Goal: Entertainment & Leisure: Consume media (video, audio)

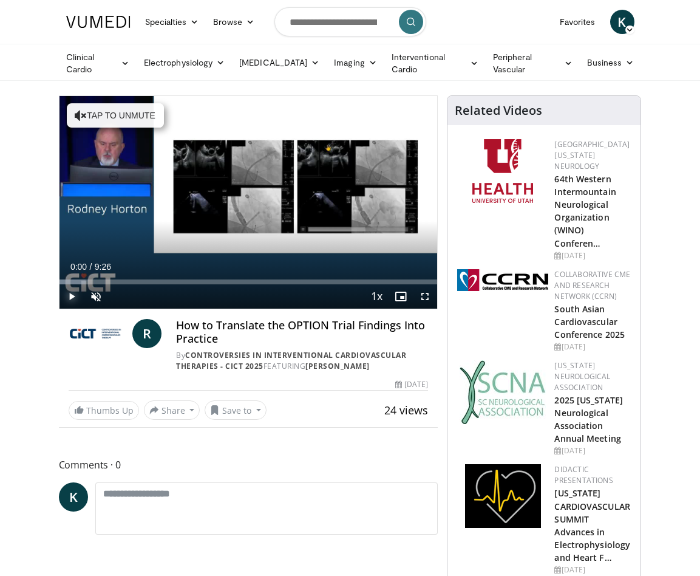
click at [66, 292] on span "Video Player" at bounding box center [72, 296] width 24 height 24
drag, startPoint x: 263, startPoint y: 281, endPoint x: 74, endPoint y: 279, distance: 189.5
click at [74, 279] on div "Loaded : 14.00% 0:26 0:21" at bounding box center [249, 281] width 378 height 5
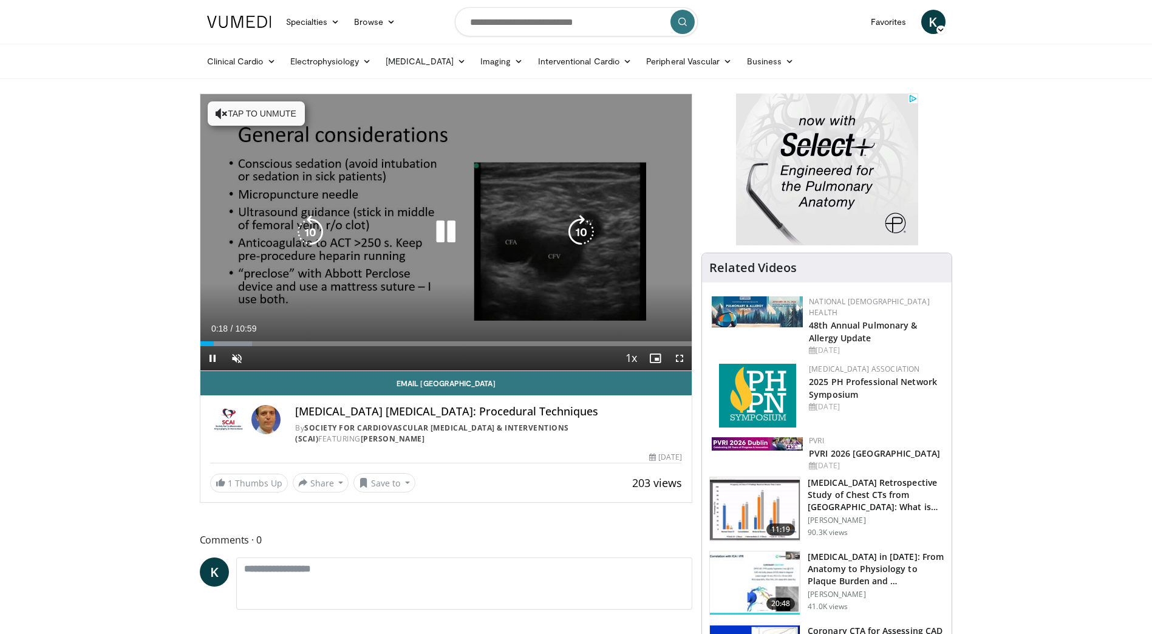
click at [586, 230] on icon "Video Player" at bounding box center [581, 232] width 34 height 34
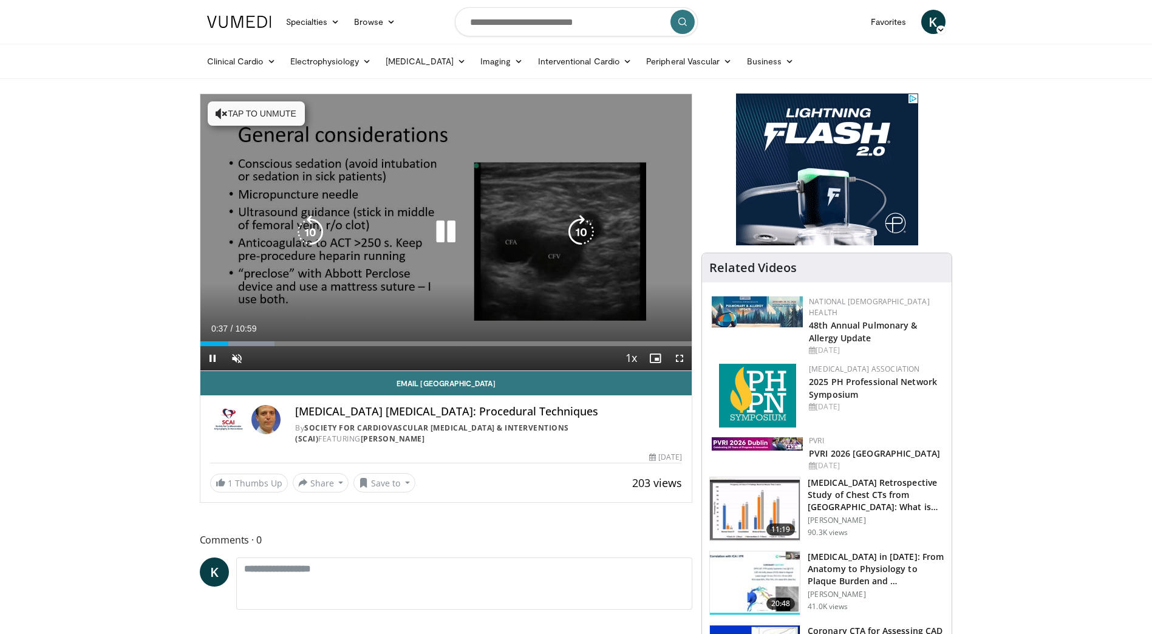
click at [260, 117] on button "Tap to unmute" at bounding box center [256, 113] width 97 height 24
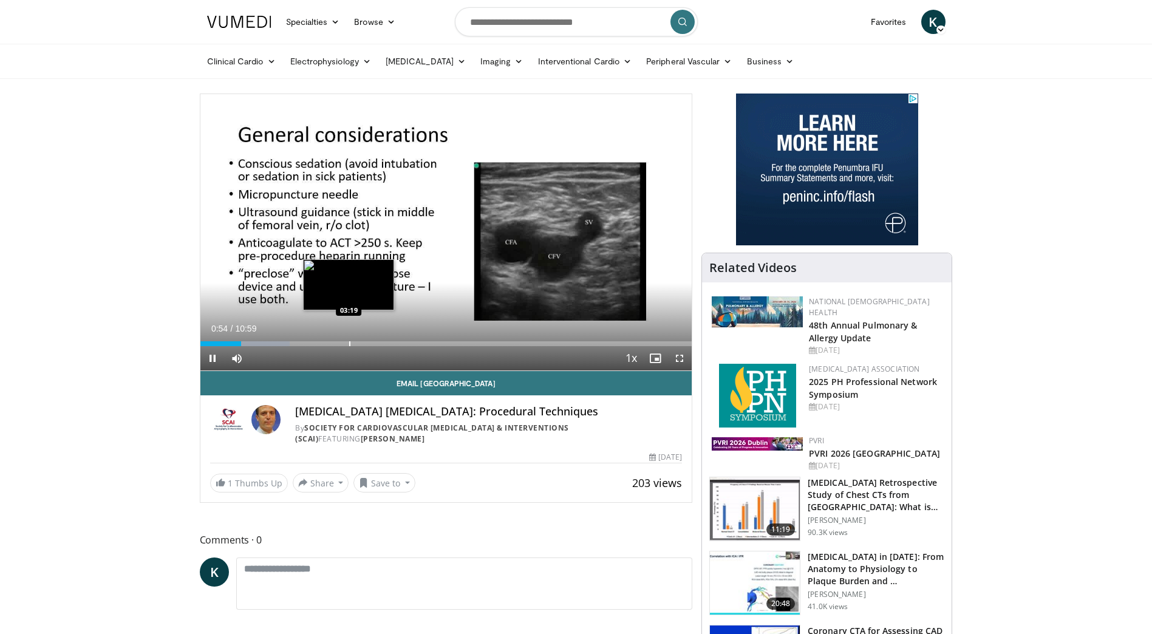
click at [349, 345] on div "Progress Bar" at bounding box center [349, 343] width 1 height 5
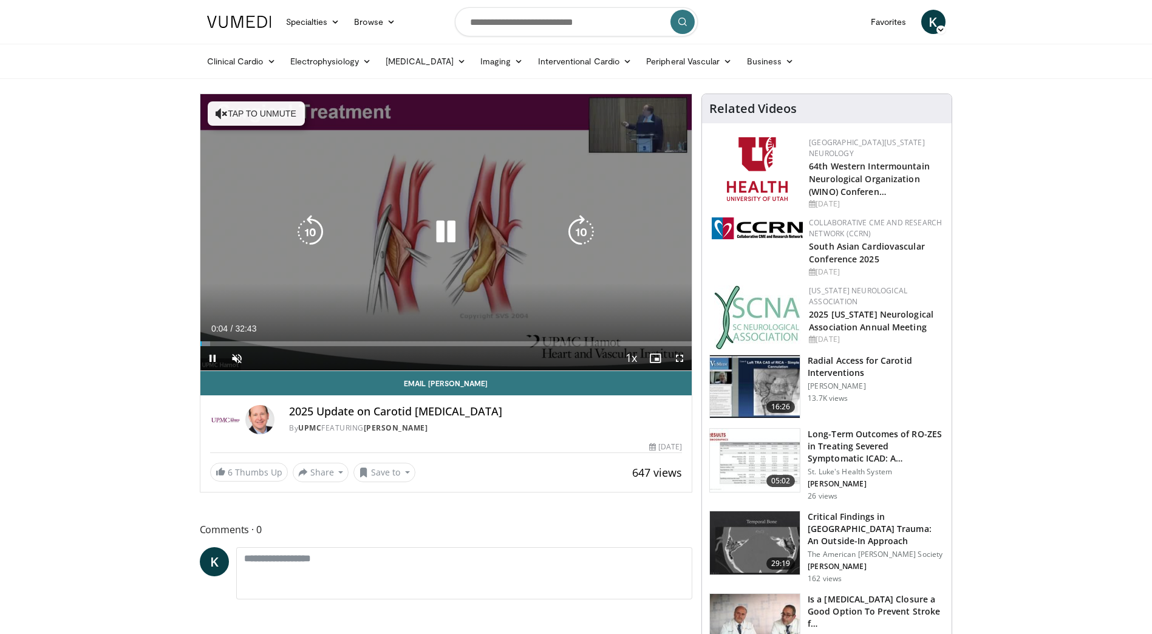
click at [255, 111] on button "Tap to unmute" at bounding box center [256, 113] width 97 height 24
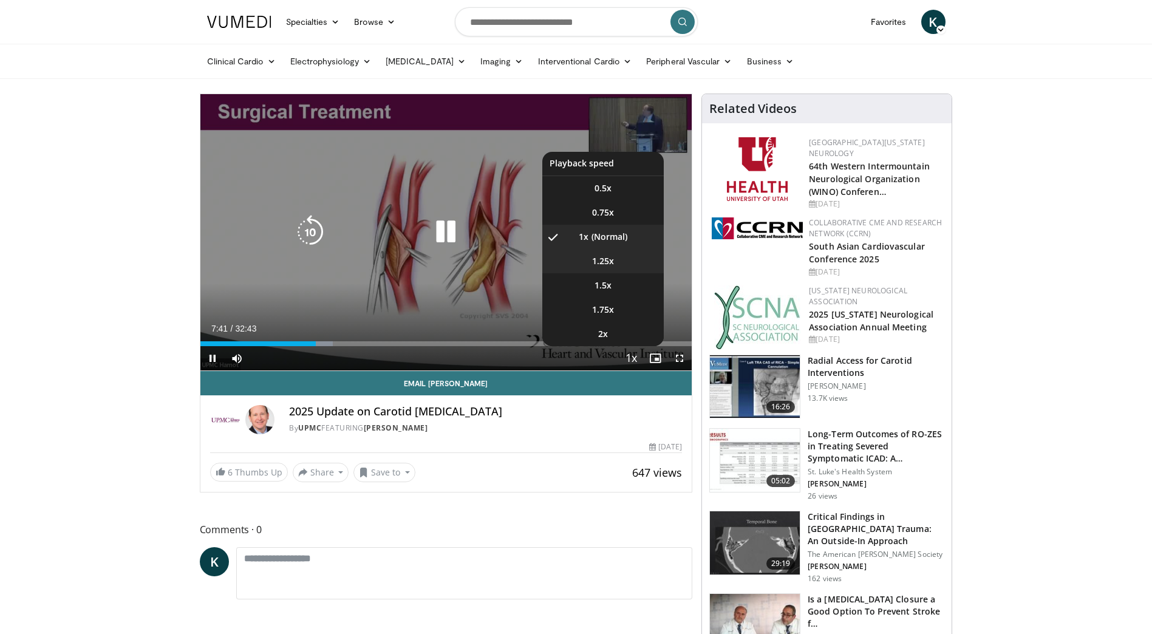
click at [614, 258] on span "1.25x" at bounding box center [603, 261] width 22 height 12
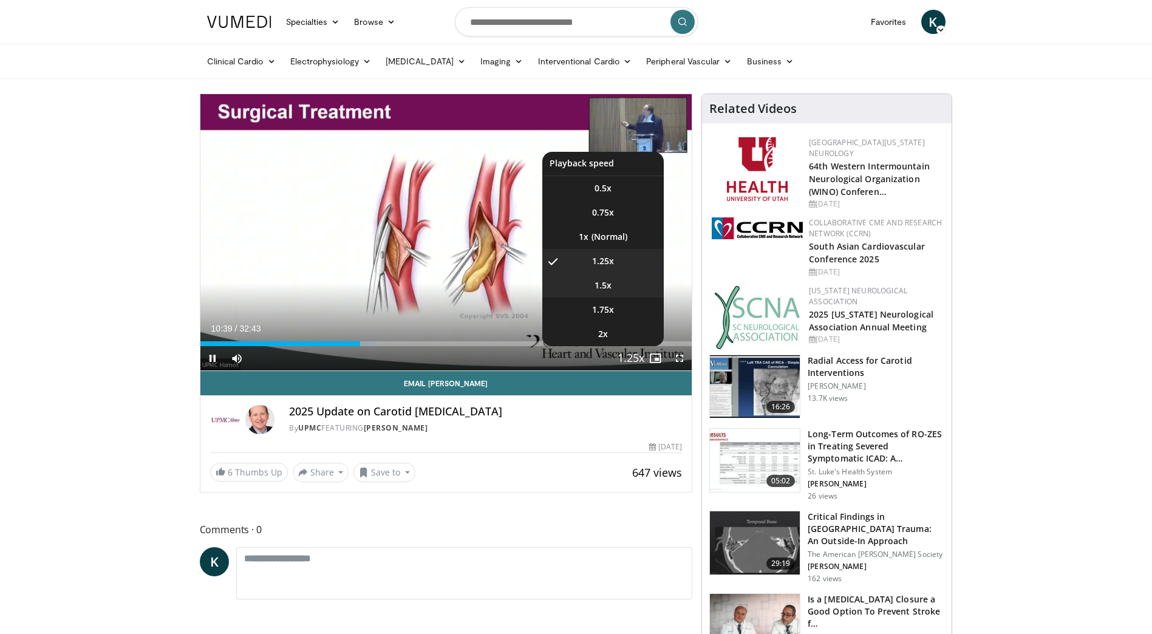
click at [617, 286] on li "1.5x" at bounding box center [602, 285] width 121 height 24
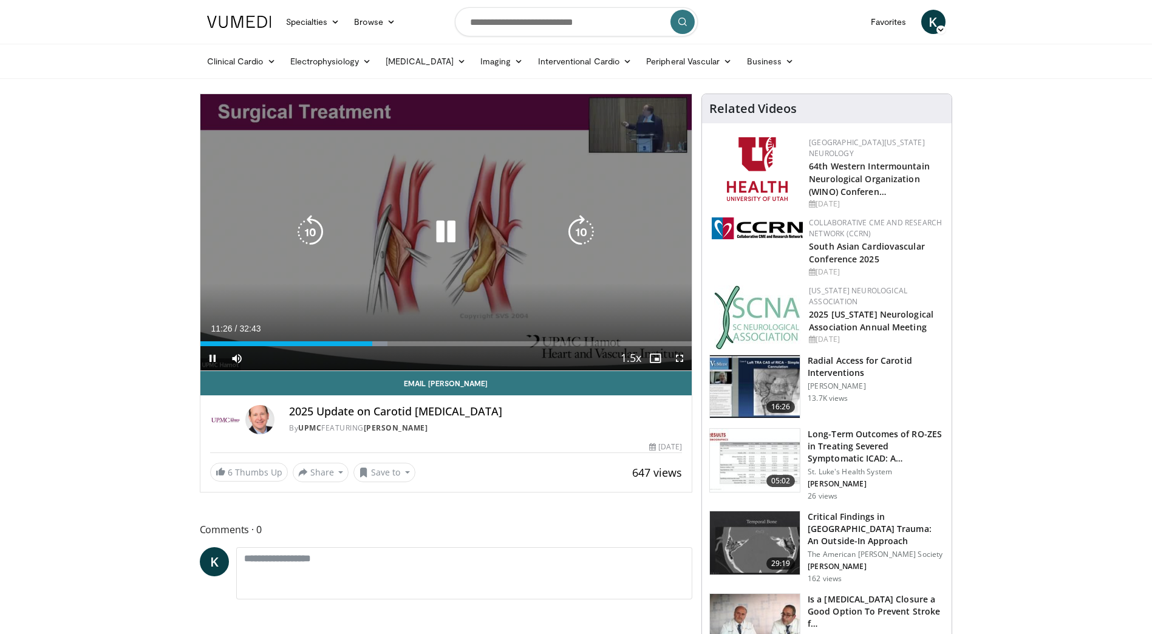
click at [443, 227] on icon "Video Player" at bounding box center [446, 232] width 34 height 34
